Goal: Information Seeking & Learning: Understand process/instructions

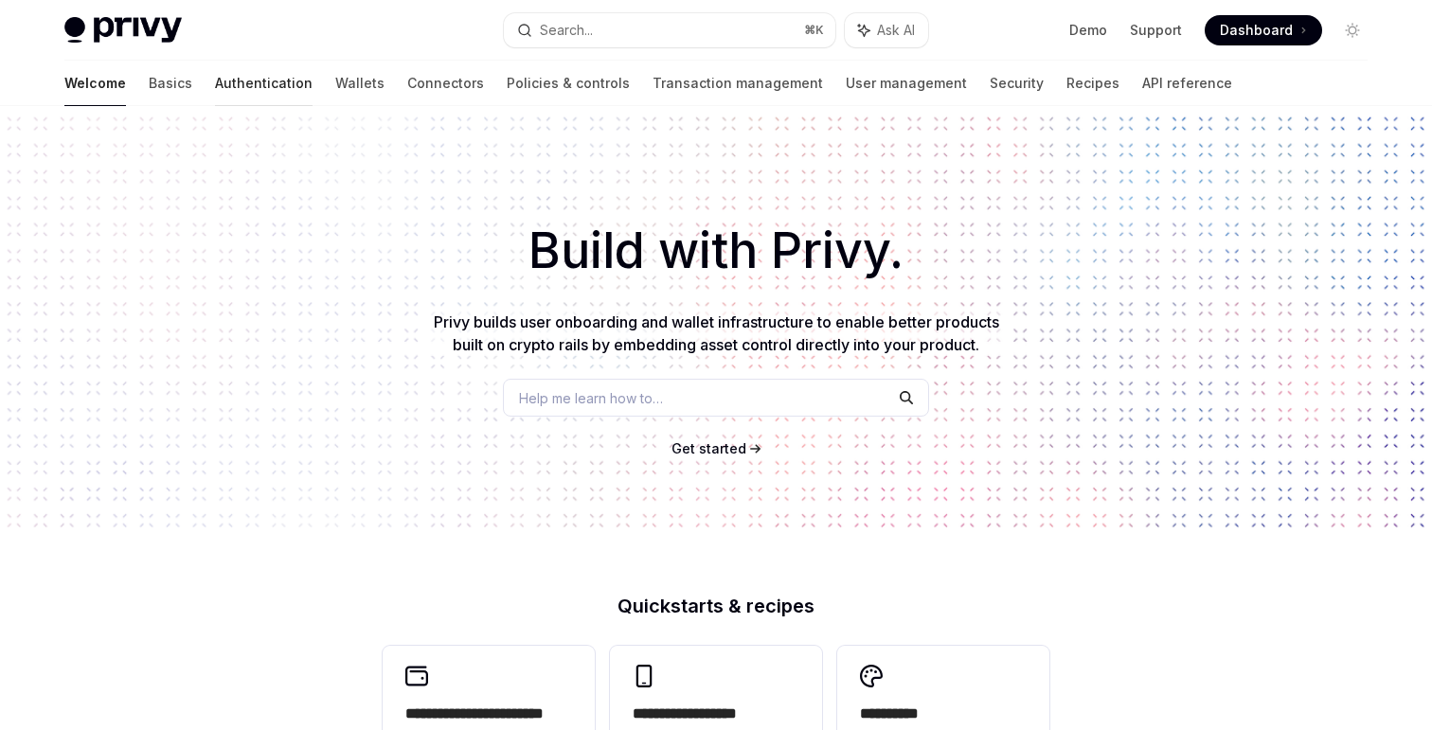
click at [220, 82] on link "Authentication" at bounding box center [264, 83] width 98 height 45
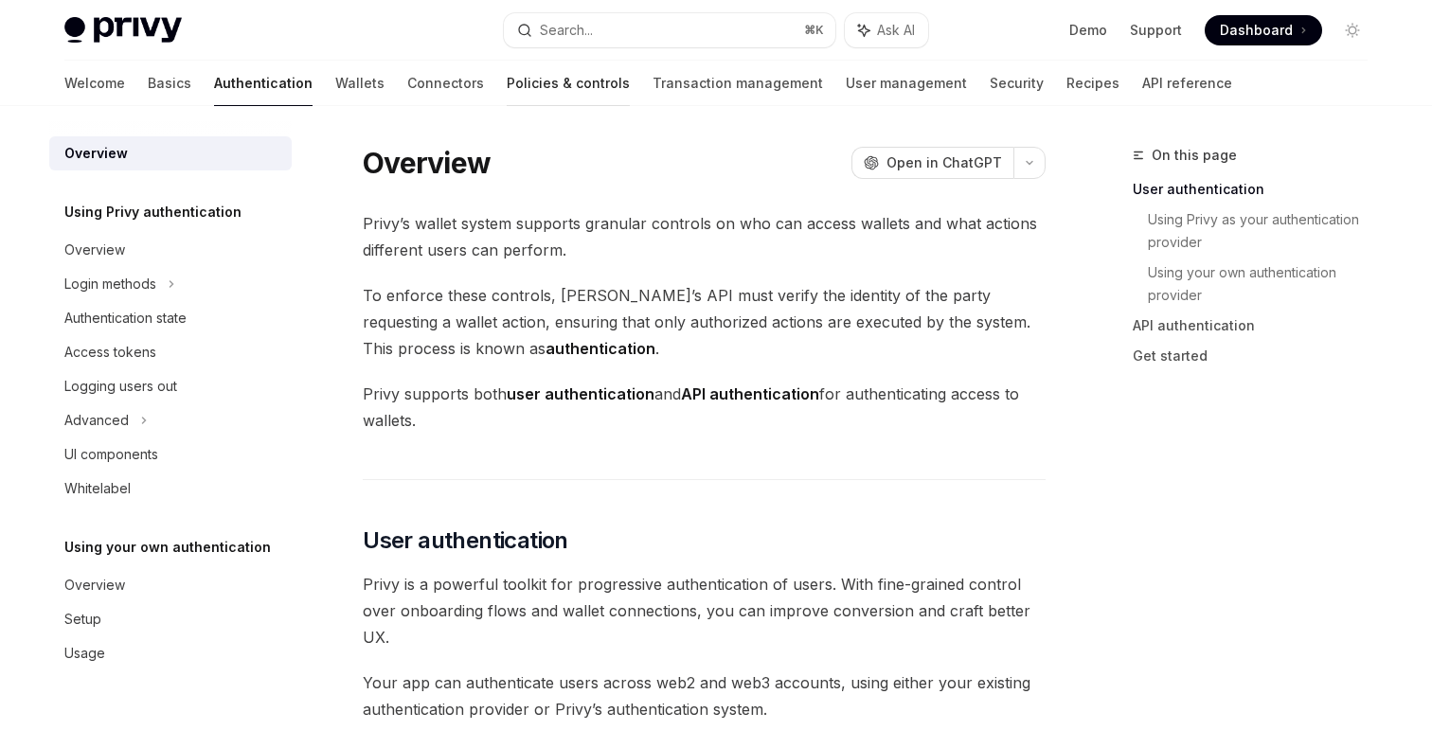
click at [507, 83] on link "Policies & controls" at bounding box center [568, 83] width 123 height 45
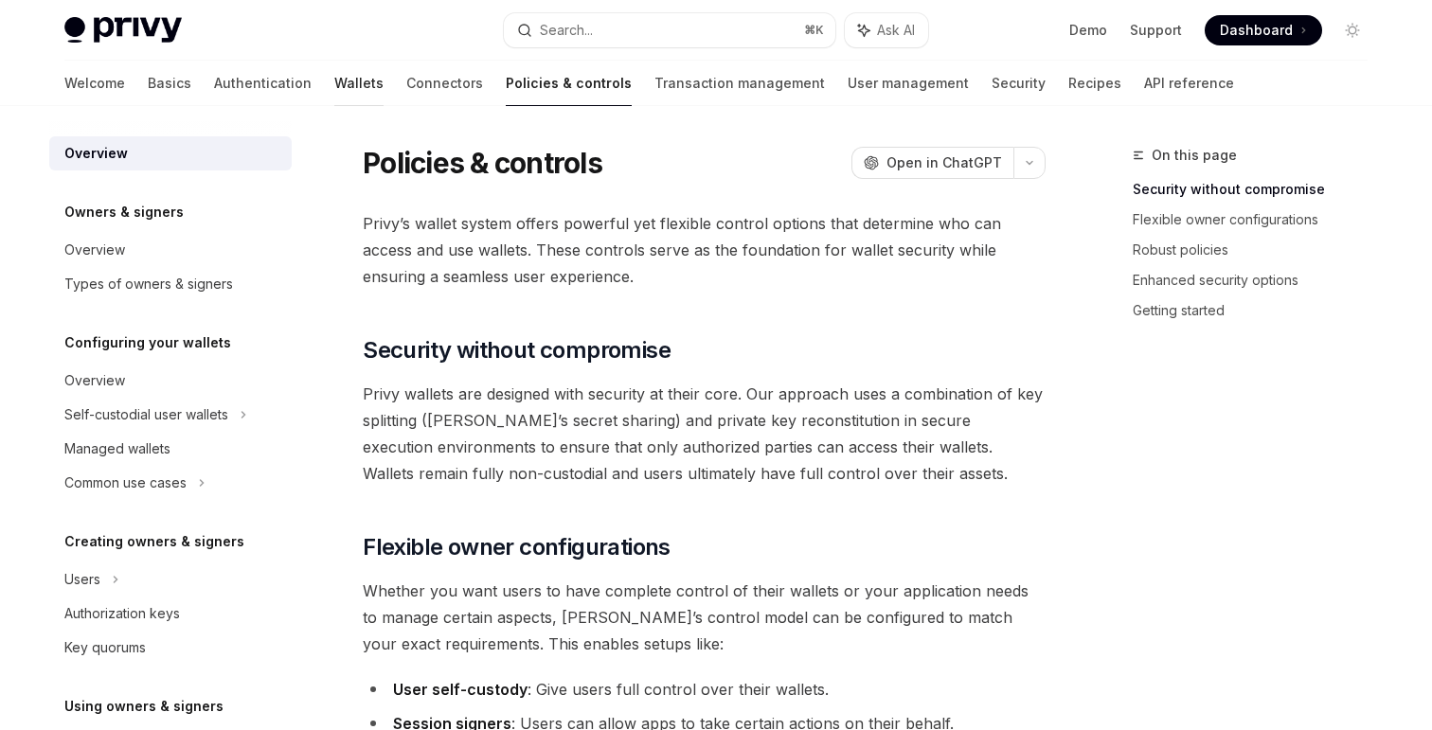
click at [334, 80] on link "Wallets" at bounding box center [358, 83] width 49 height 45
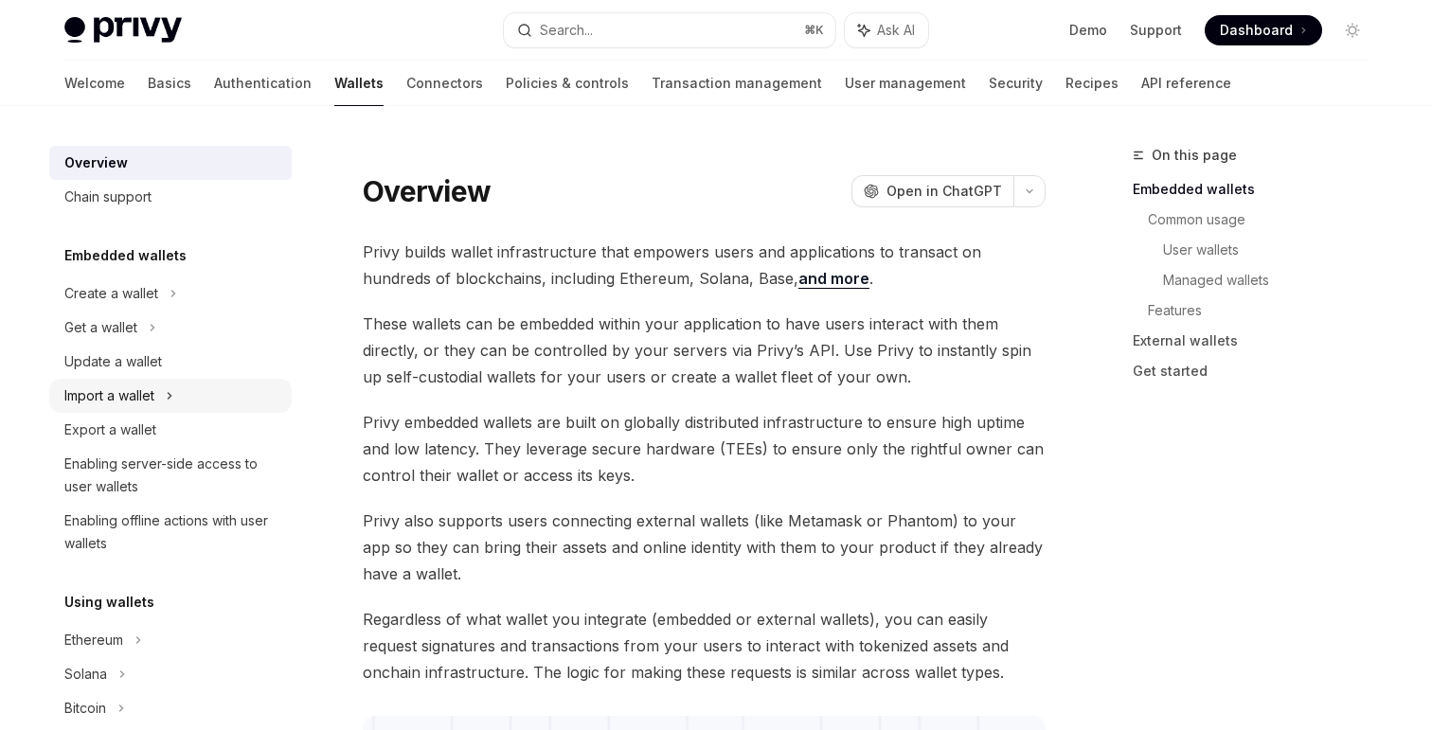
click at [180, 402] on div "Import a wallet" at bounding box center [170, 396] width 242 height 34
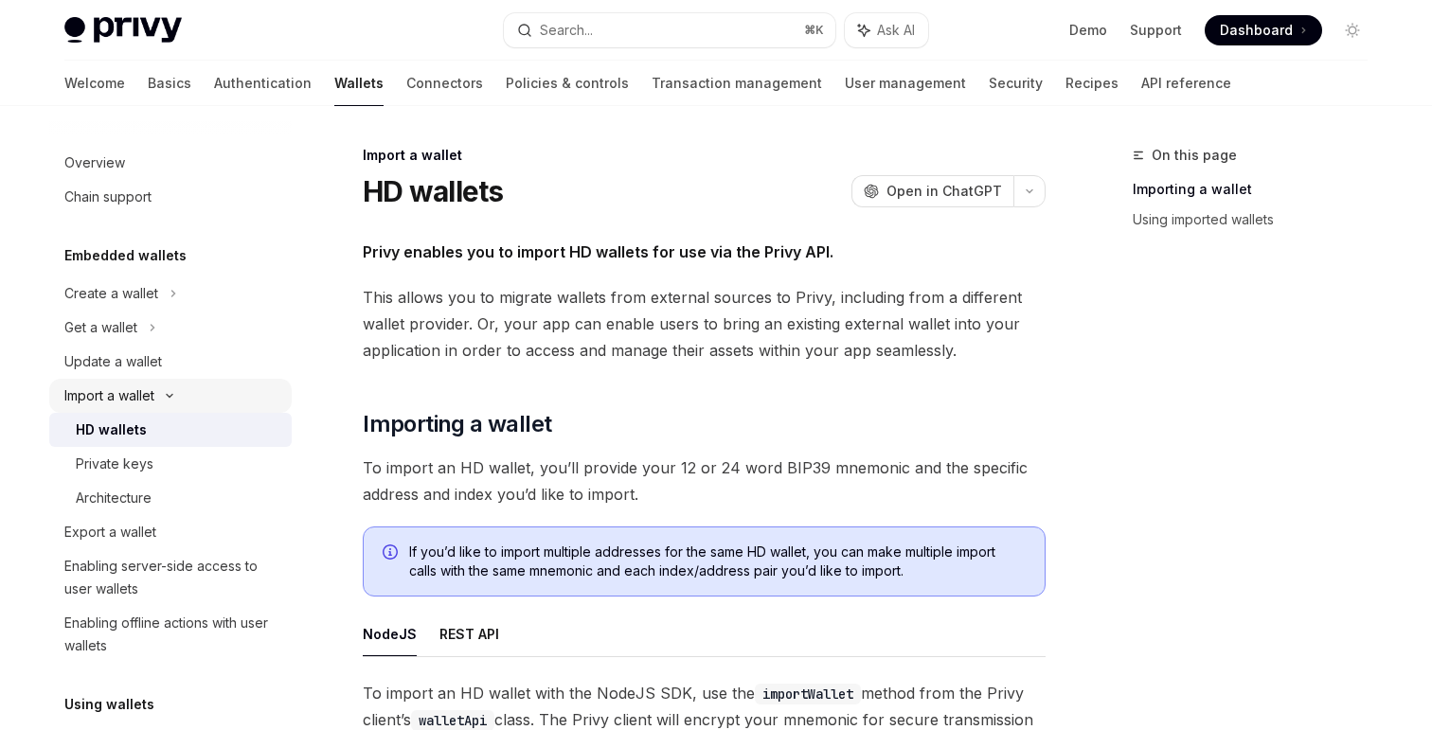
click at [197, 398] on div "Import a wallet" at bounding box center [170, 396] width 242 height 34
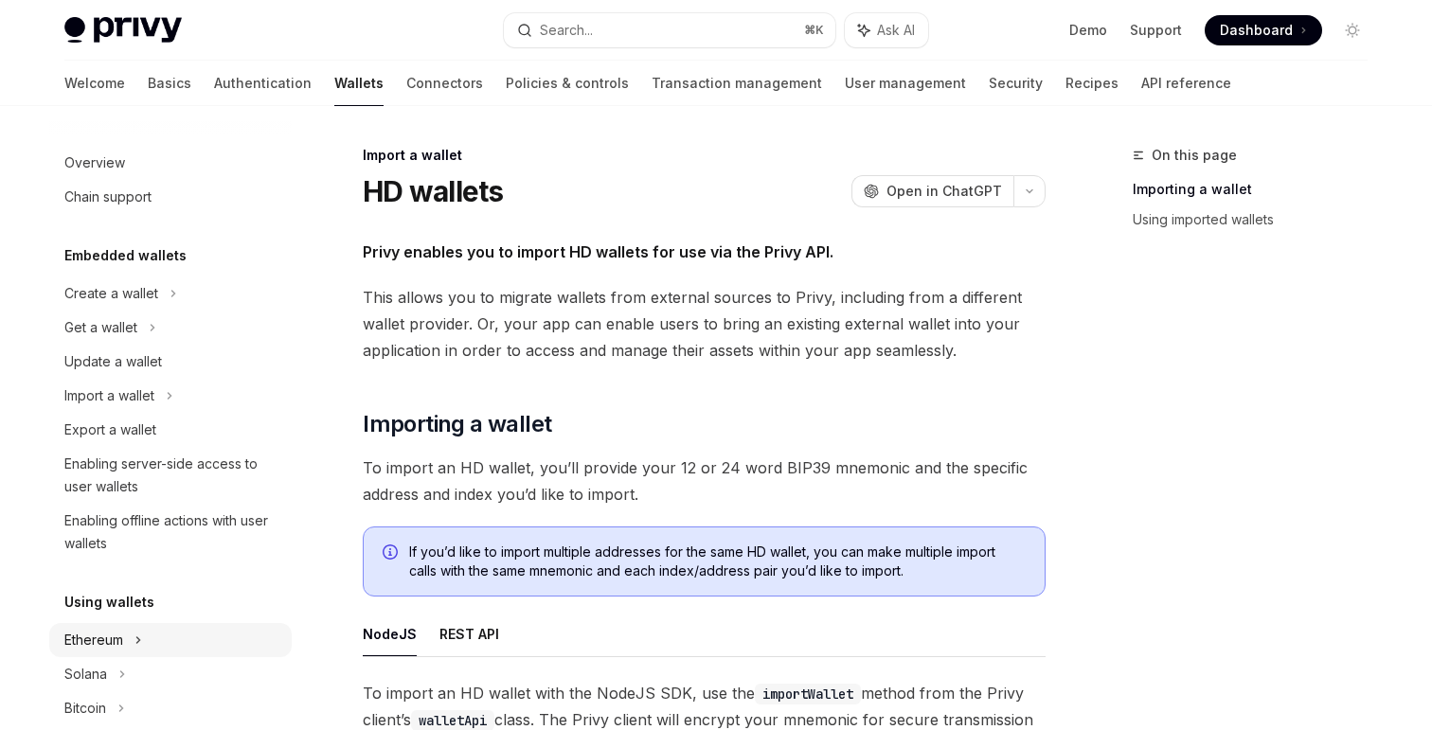
click at [151, 623] on div "Ethereum" at bounding box center [170, 640] width 242 height 34
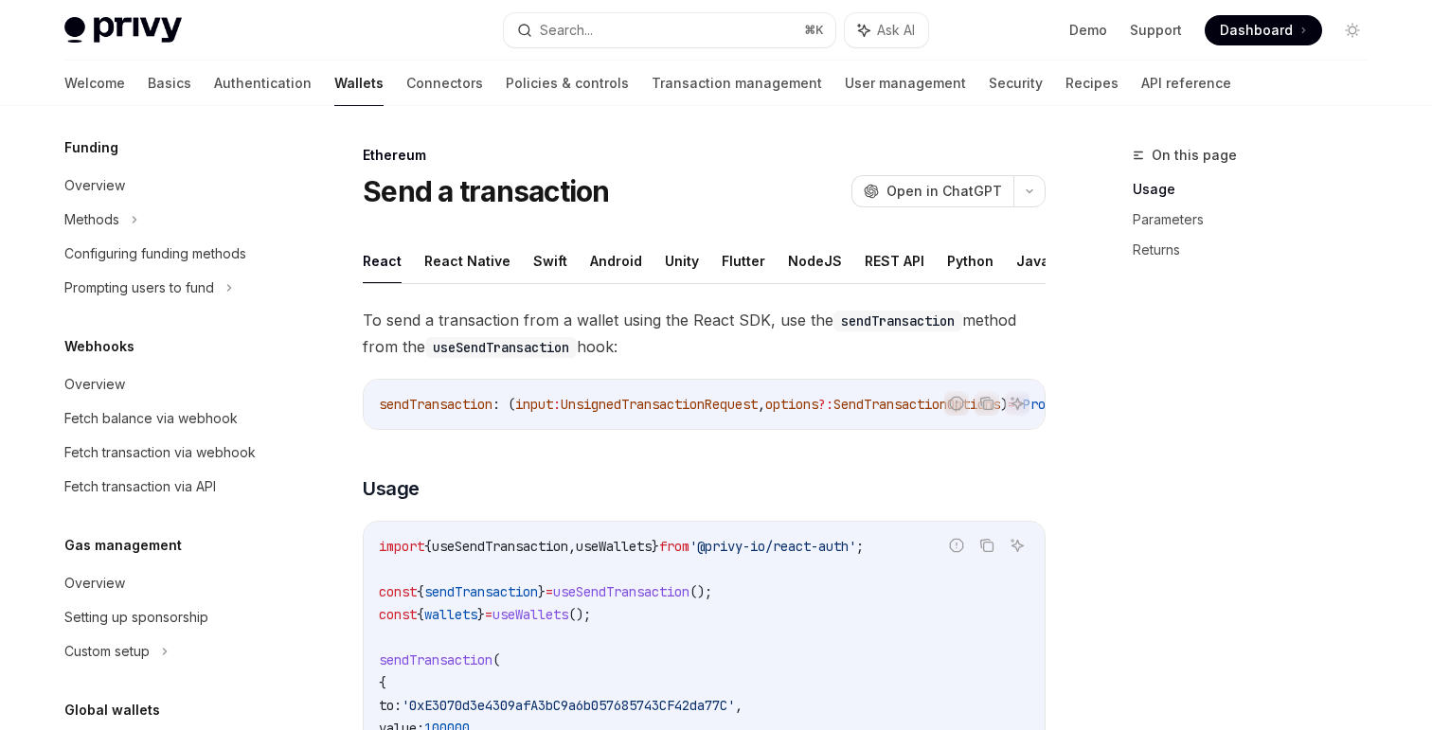
scroll to position [1226, 0]
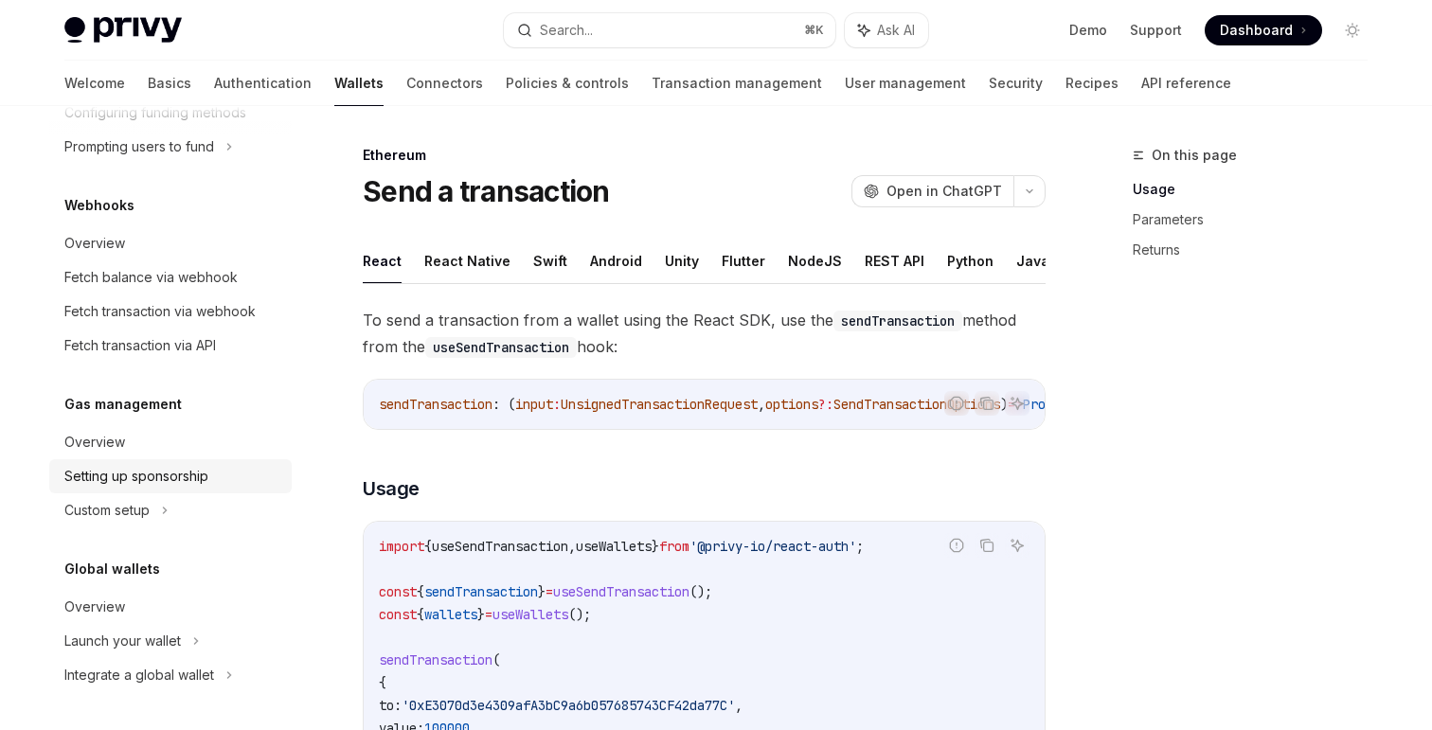
click at [116, 480] on div "Setting up sponsorship" at bounding box center [136, 476] width 144 height 23
type textarea "*"
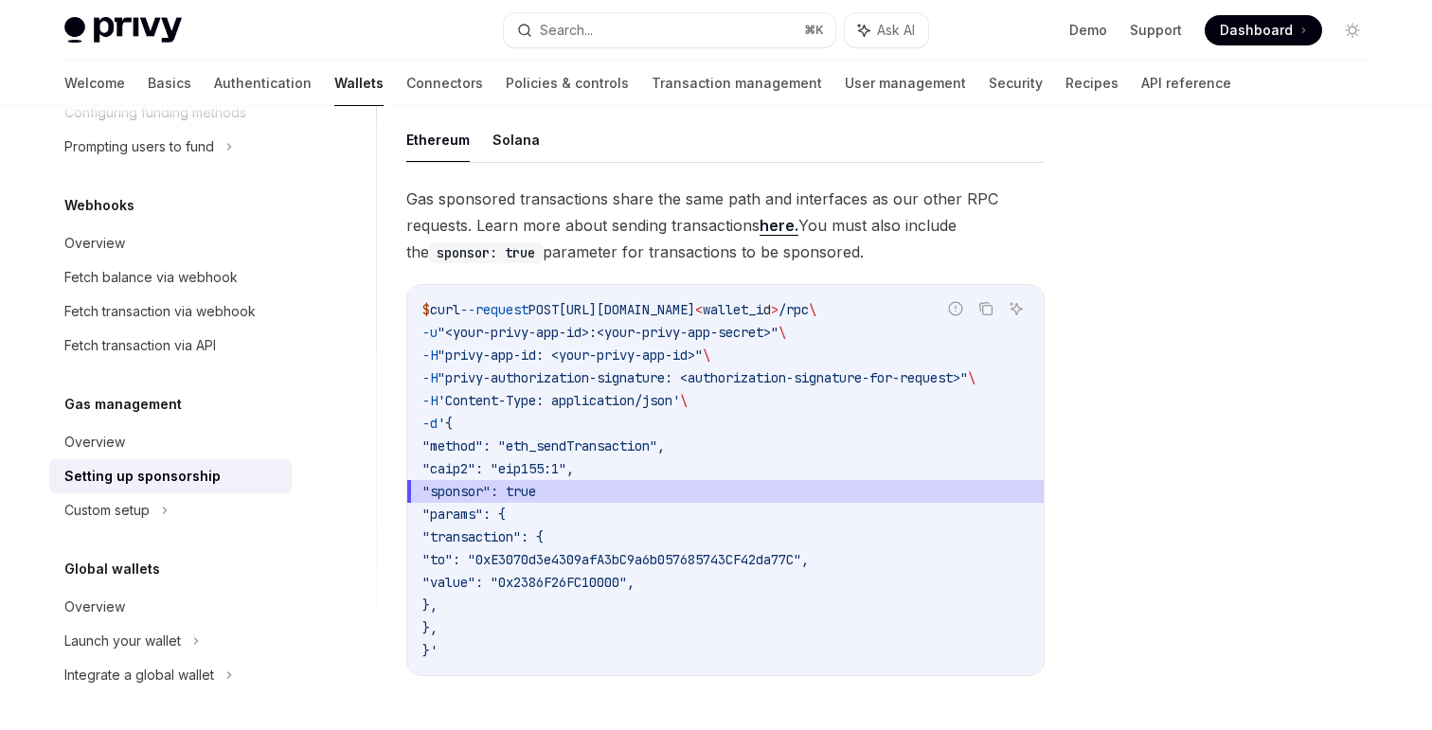
scroll to position [1201, 0]
